Goal: Navigation & Orientation: Find specific page/section

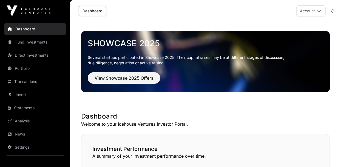
click at [17, 135] on link "News" at bounding box center [34, 134] width 61 height 12
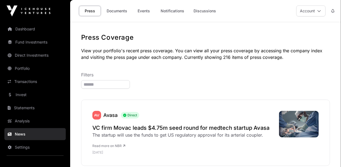
click at [16, 31] on link "Dashboard" at bounding box center [34, 29] width 61 height 12
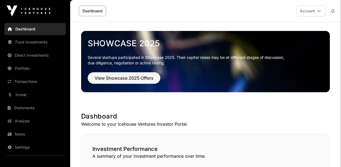
click at [16, 29] on link "Dashboard" at bounding box center [34, 29] width 61 height 12
click at [17, 30] on link "Dashboard" at bounding box center [34, 29] width 61 height 12
click at [95, 15] on link "Dashboard" at bounding box center [92, 11] width 27 height 10
click at [84, 10] on link "Dashboard" at bounding box center [92, 11] width 27 height 10
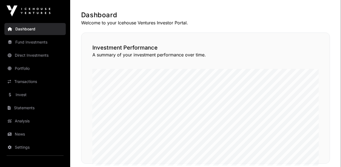
scroll to position [102, 0]
click at [20, 79] on link "Transactions" at bounding box center [34, 82] width 61 height 12
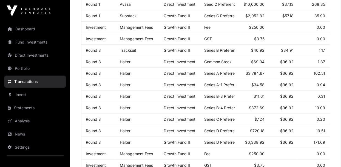
scroll to position [125, 0]
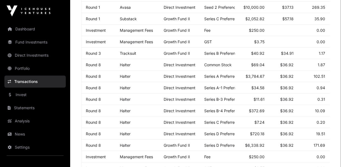
click at [21, 56] on link "Direct Investments" at bounding box center [34, 55] width 61 height 12
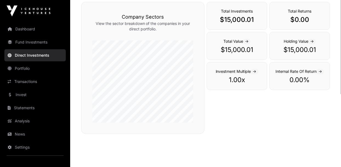
scroll to position [205, 0]
